Goal: Navigation & Orientation: Find specific page/section

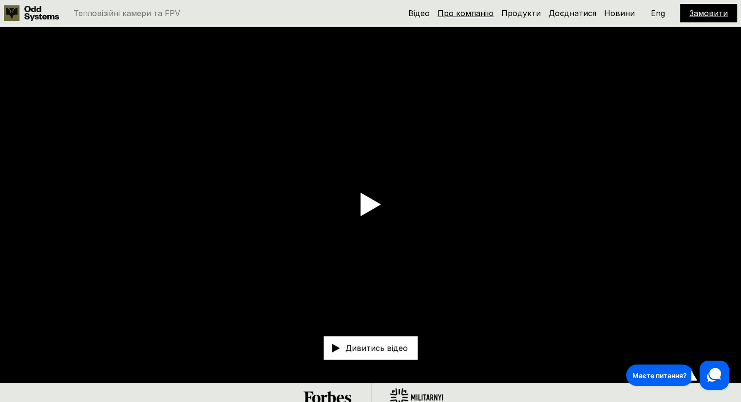
click at [477, 15] on link "Про компанію" at bounding box center [466, 13] width 56 height 10
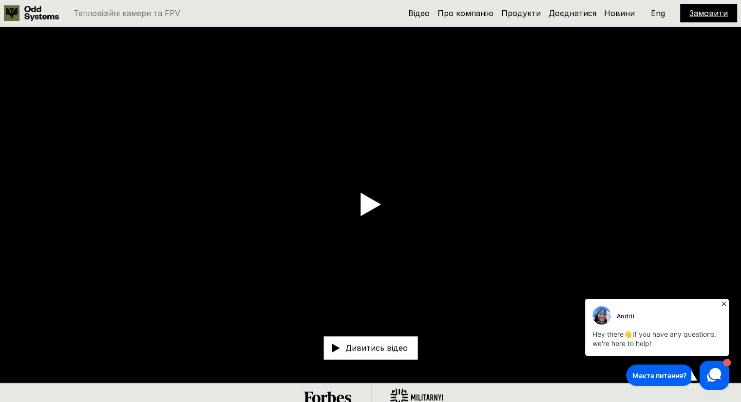
click at [724, 304] on icon at bounding box center [724, 304] width 4 height 4
